Goal: Task Accomplishment & Management: Use online tool/utility

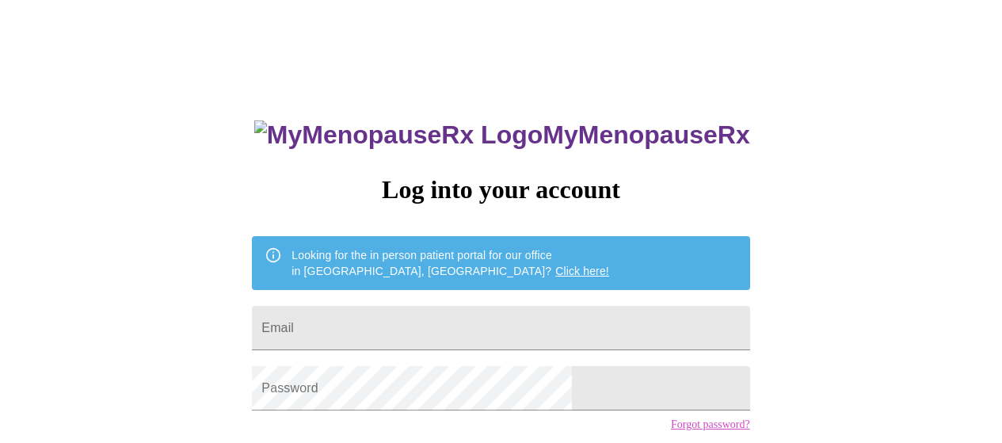
scroll to position [107, 0]
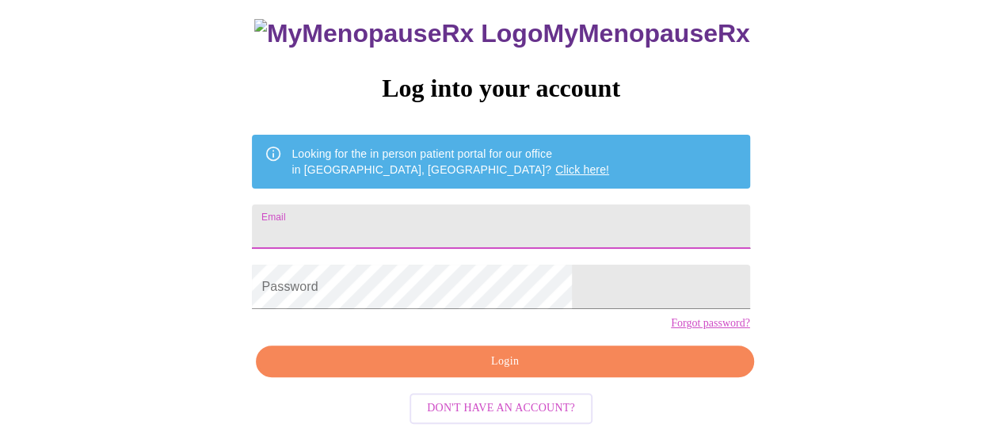
click at [506, 223] on input "Email" at bounding box center [501, 226] width 498 height 44
type input "[EMAIL_ADDRESS][DOMAIN_NAME]"
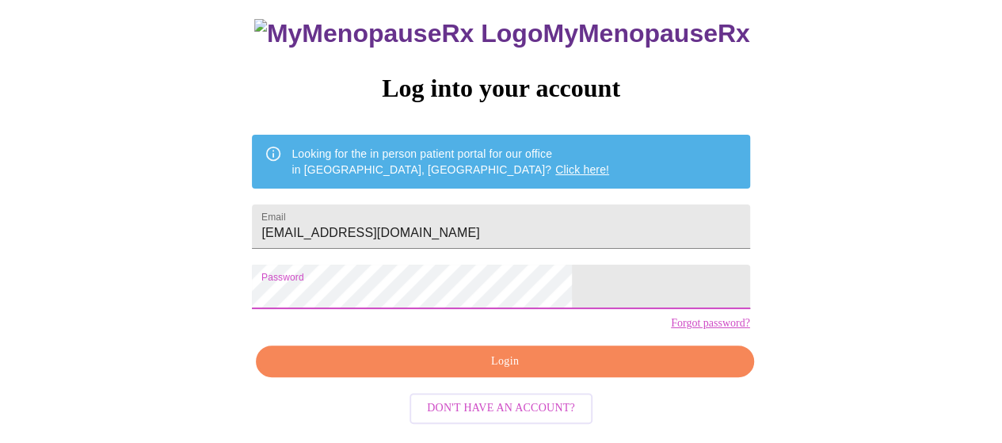
click at [493, 367] on div "MyMenopauseRx Log into your account Looking for the in person patient portal fo…" at bounding box center [500, 215] width 529 height 443
click at [493, 372] on span "Login" at bounding box center [504, 362] width 461 height 20
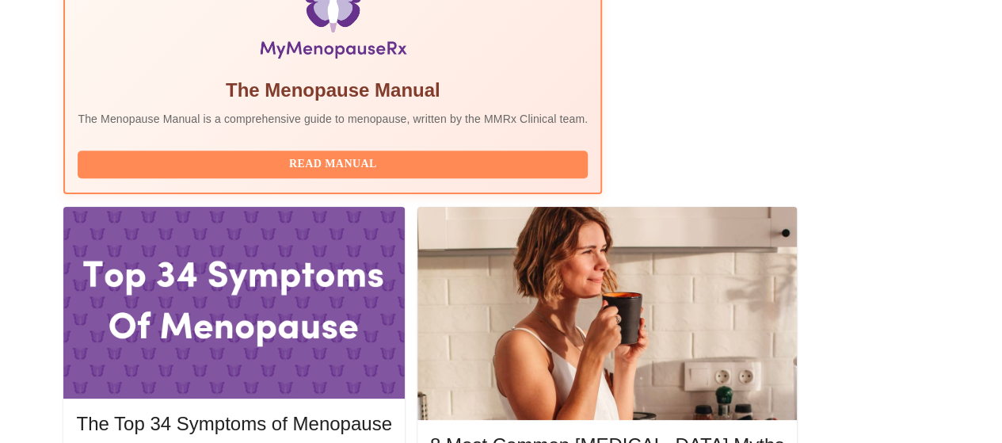
scroll to position [582, 0]
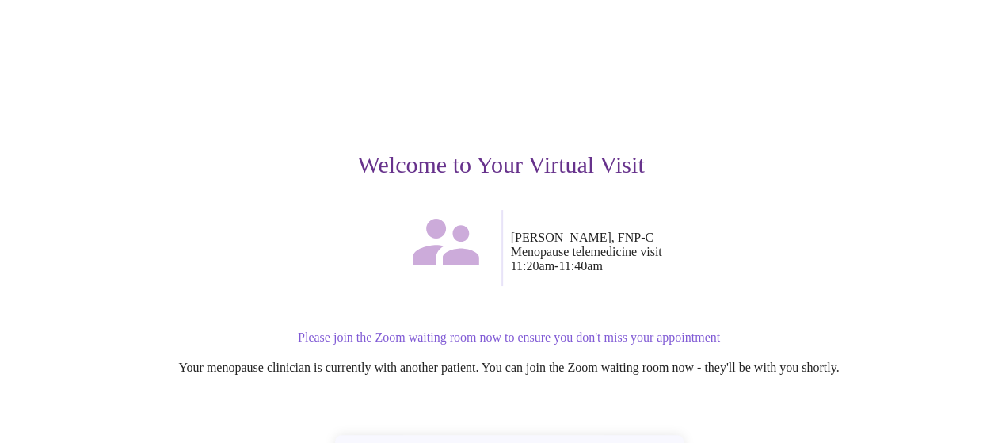
scroll to position [217, 0]
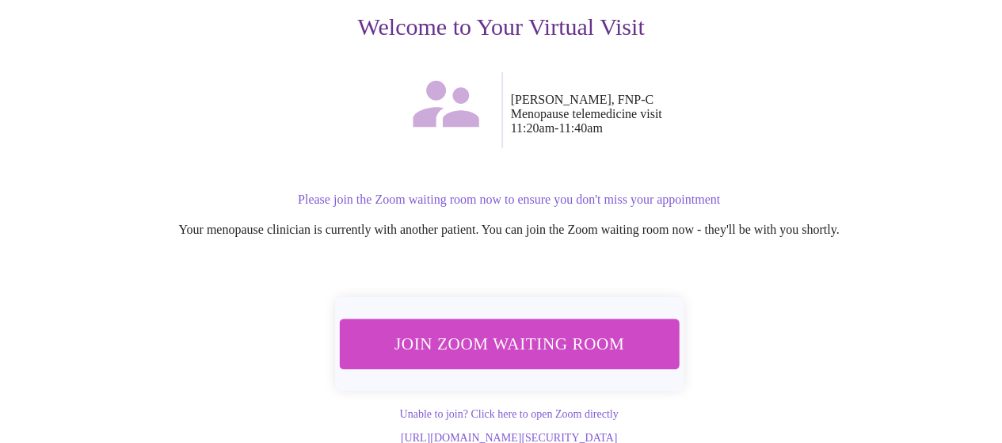
click at [505, 329] on span "Join Zoom Waiting Room" at bounding box center [508, 344] width 303 height 30
